Goal: Find contact information: Find contact information

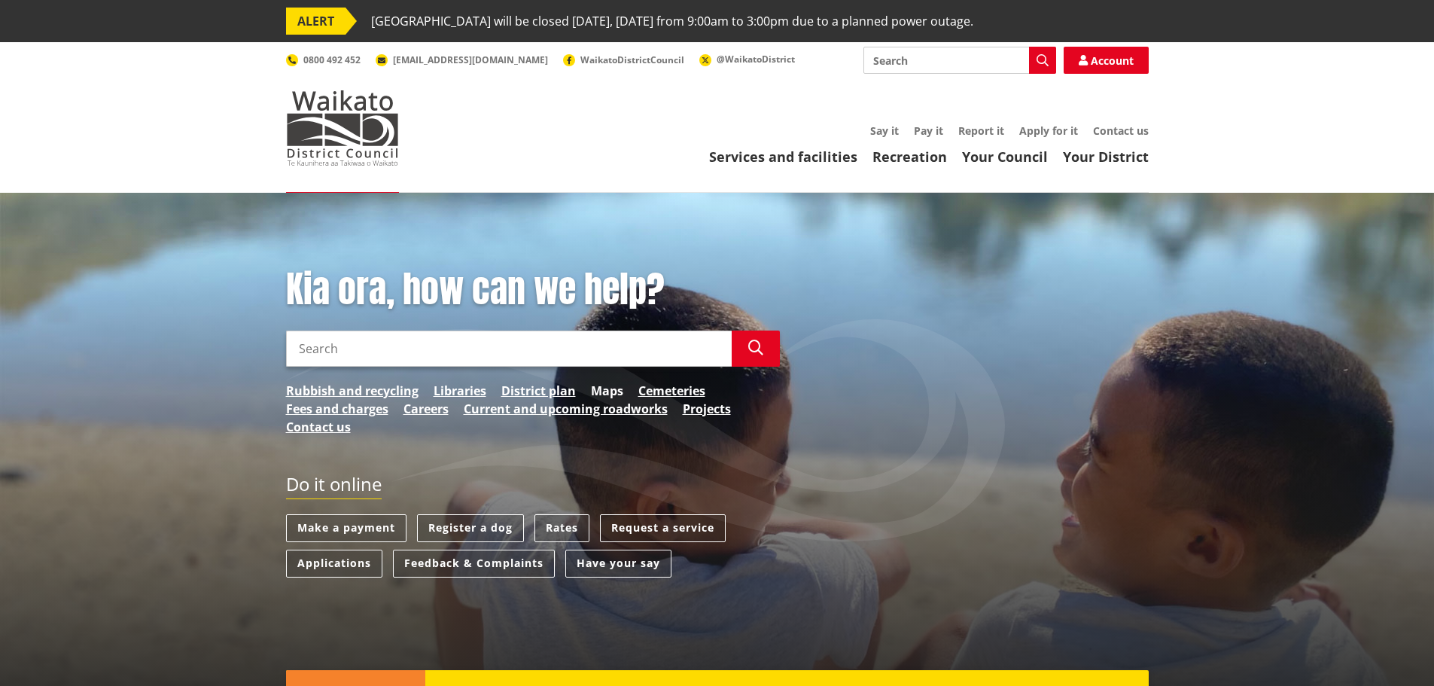
click at [591, 384] on link "Maps" at bounding box center [607, 391] width 32 height 18
click at [580, 62] on span "WaikatoDistrictCouncil" at bounding box center [632, 59] width 104 height 13
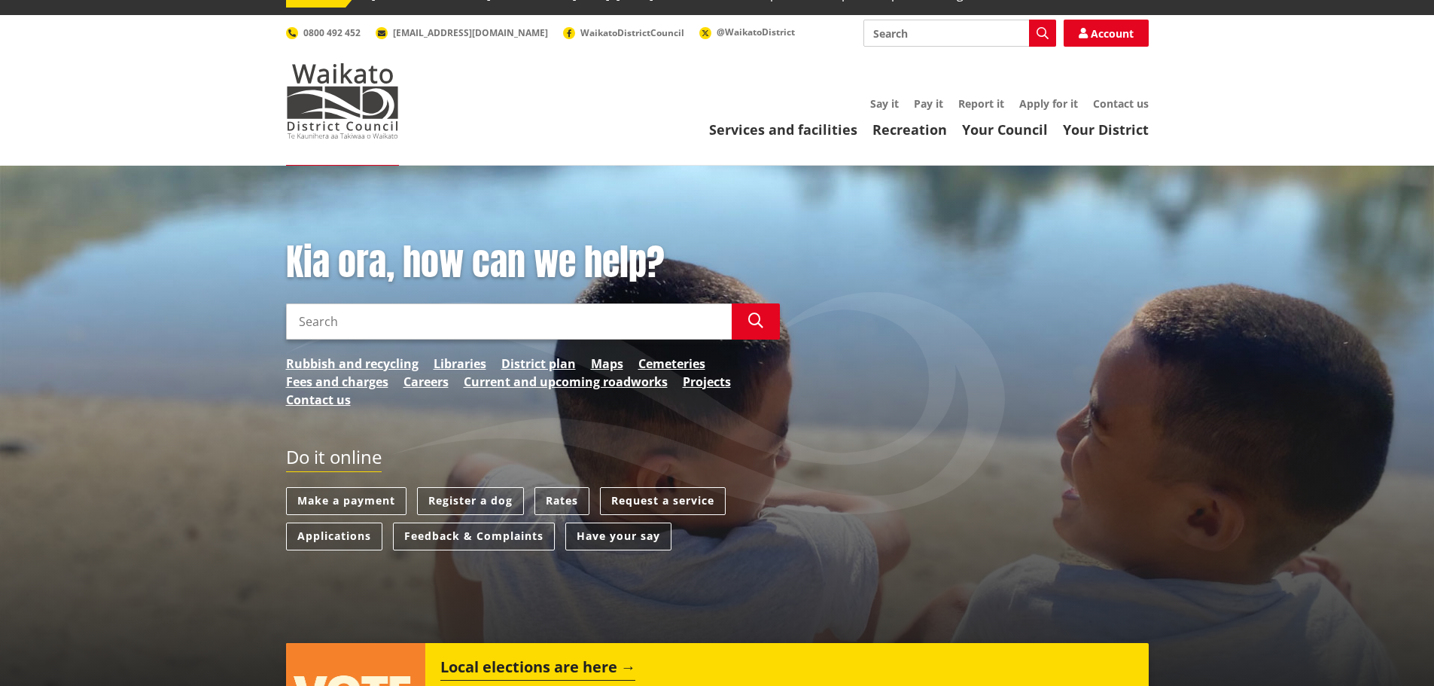
scroll to position [75, 0]
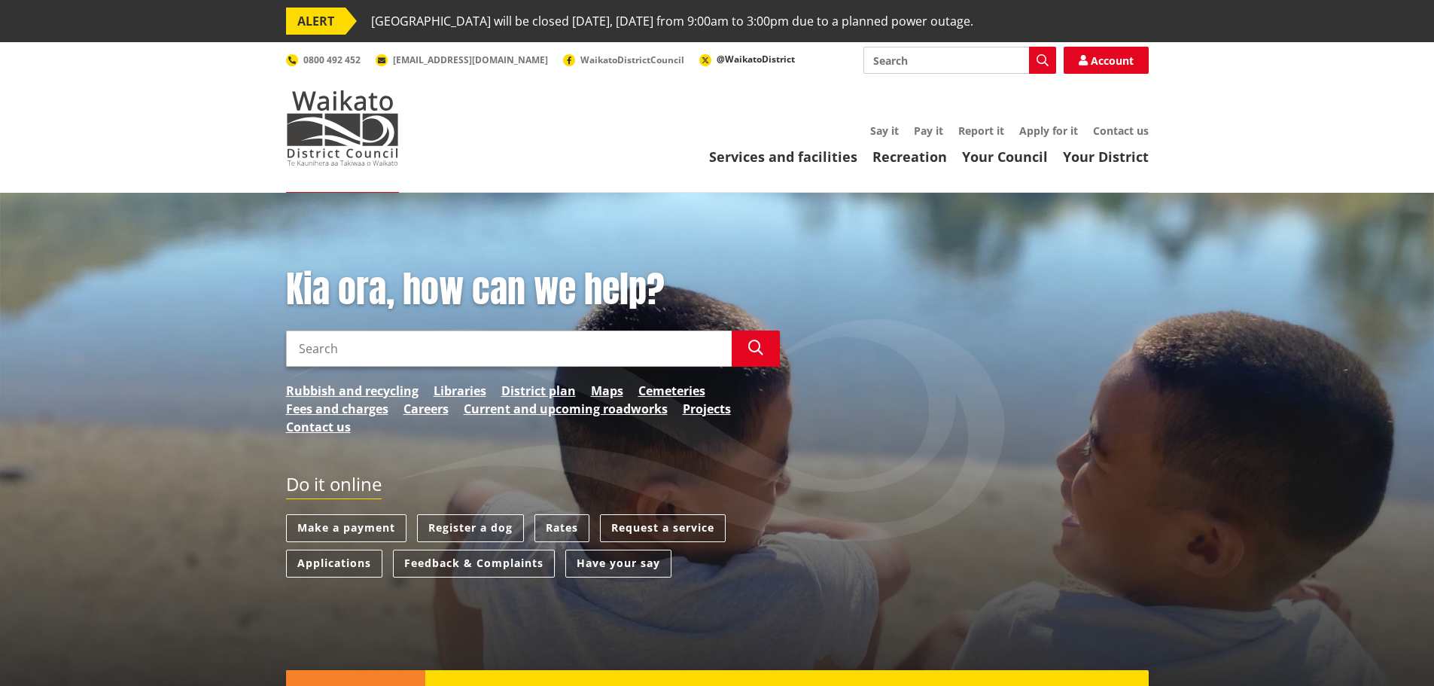
click at [717, 55] on span "@WaikatoDistrict" at bounding box center [756, 59] width 78 height 13
